Goal: Information Seeking & Learning: Learn about a topic

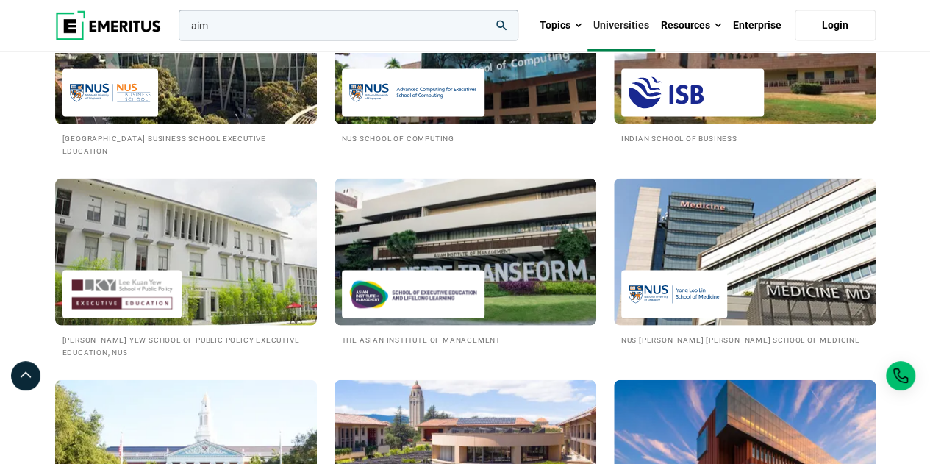
scroll to position [1473, 0]
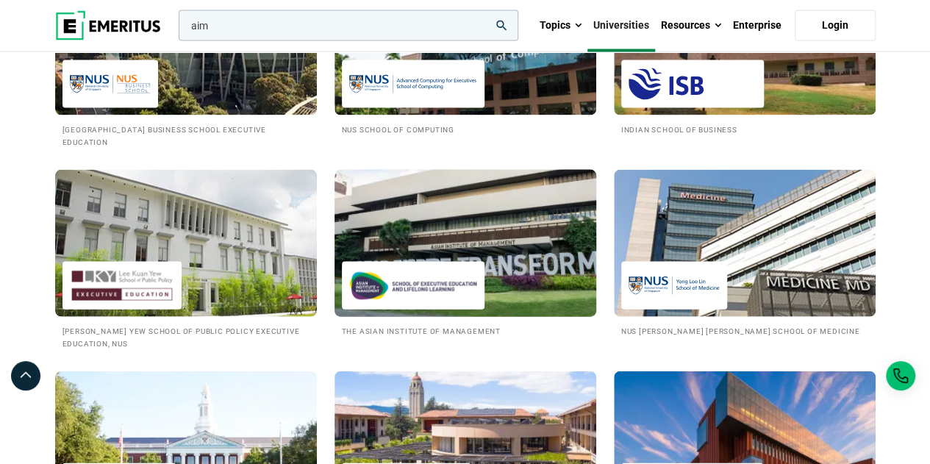
type input "aim"
click at [424, 287] on img at bounding box center [413, 285] width 128 height 33
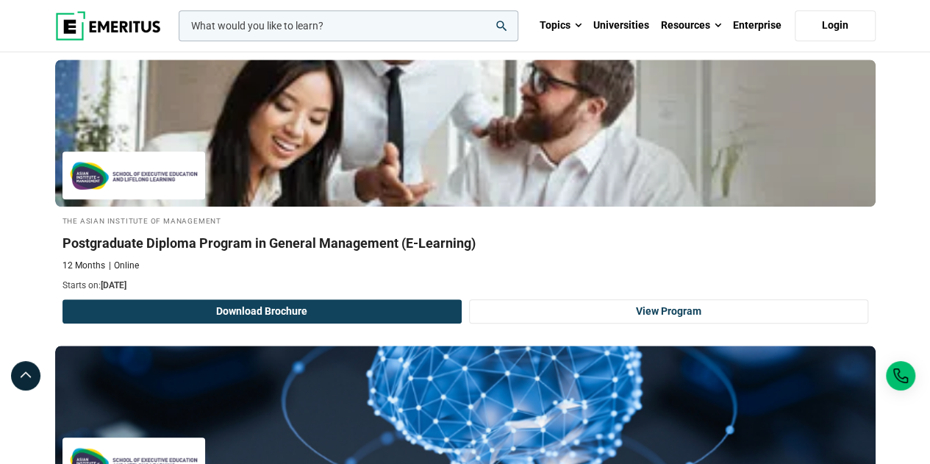
scroll to position [3353, 0]
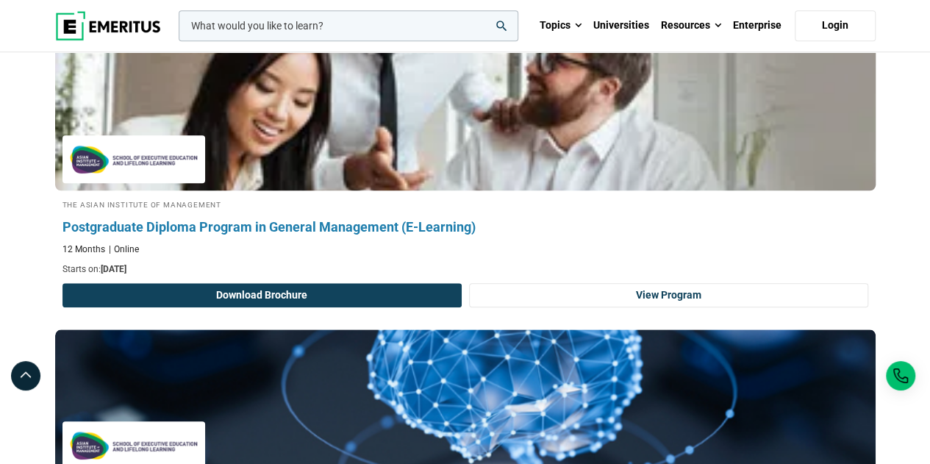
click at [282, 218] on h3 "Postgraduate Diploma Program in General Management (E-Learning)" at bounding box center [465, 227] width 806 height 18
